Goal: Transaction & Acquisition: Purchase product/service

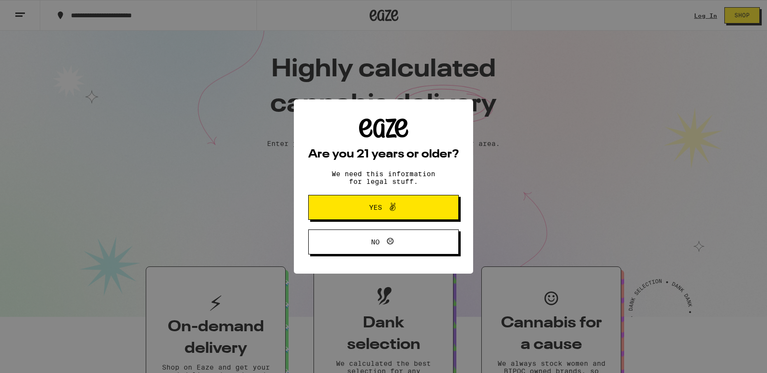
click at [384, 206] on span at bounding box center [390, 207] width 16 height 12
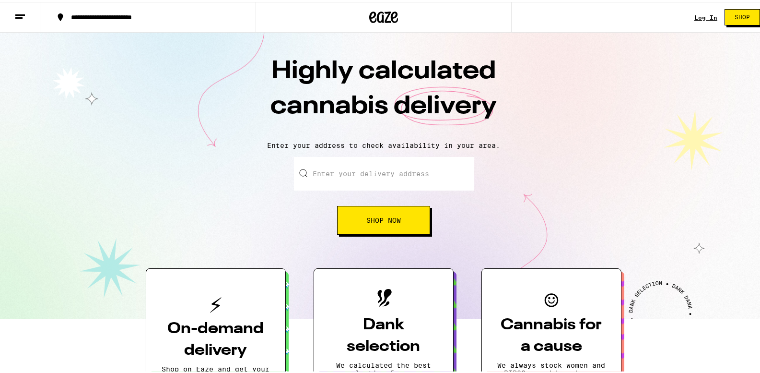
click at [362, 174] on input "Enter your delivery address" at bounding box center [384, 172] width 180 height 34
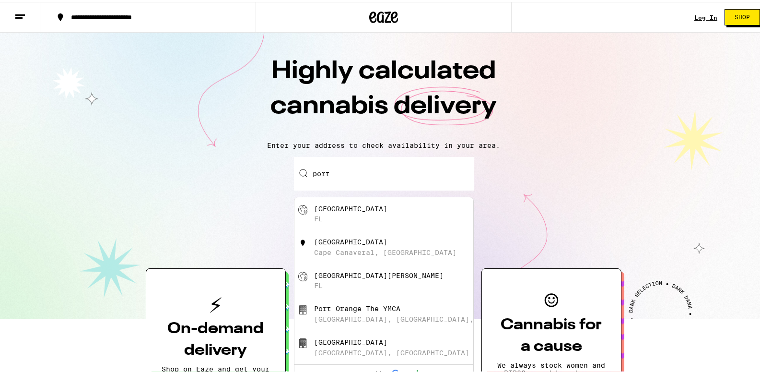
click at [343, 206] on div "[GEOGRAPHIC_DATA]" at bounding box center [350, 207] width 73 height 8
type input "[GEOGRAPHIC_DATA], [GEOGRAPHIC_DATA]"
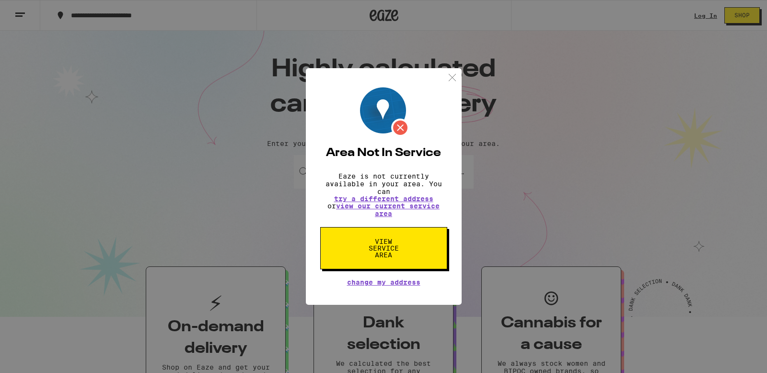
click at [457, 72] on img at bounding box center [452, 77] width 12 height 12
